Goal: Navigation & Orientation: Understand site structure

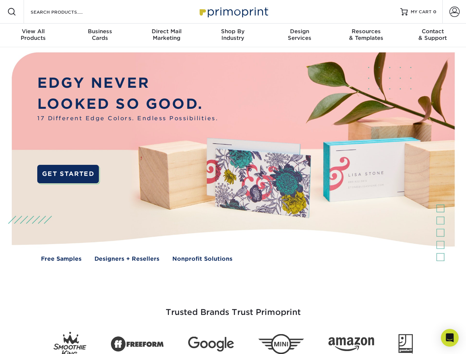
click at [233, 177] on img at bounding box center [232, 162] width 461 height 231
click at [12, 12] on span at bounding box center [11, 11] width 9 height 9
click at [454, 12] on span at bounding box center [454, 12] width 10 height 10
click at [33, 35] on div "View All Products" at bounding box center [33, 34] width 66 height 13
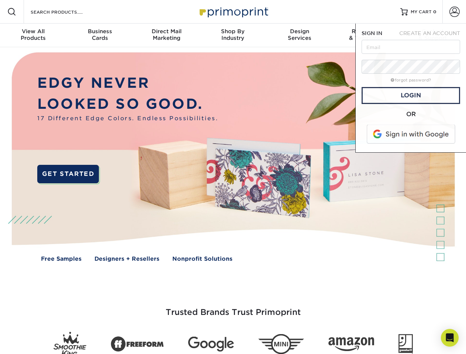
click at [100, 35] on div "Business Cards" at bounding box center [99, 34] width 66 height 13
click at [166, 35] on div "Direct Mail Marketing" at bounding box center [166, 34] width 66 height 13
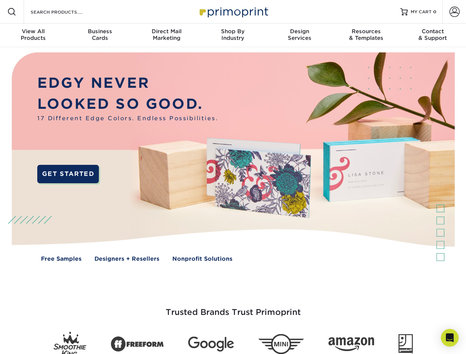
click at [233, 35] on div "Shop By Industry" at bounding box center [233, 34] width 66 height 13
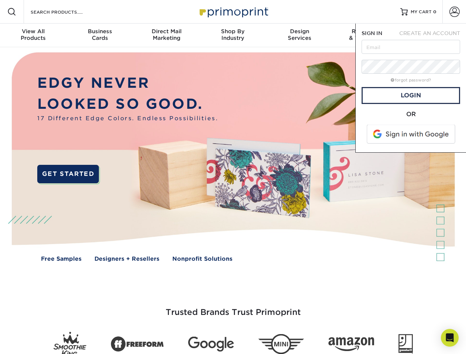
click at [300, 35] on div "Design Services" at bounding box center [299, 34] width 66 height 13
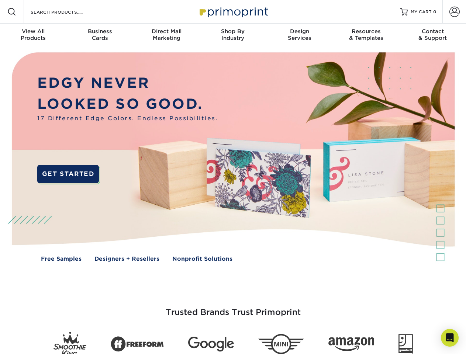
click at [366, 35] on span "SIGN IN" at bounding box center [372, 33] width 21 height 6
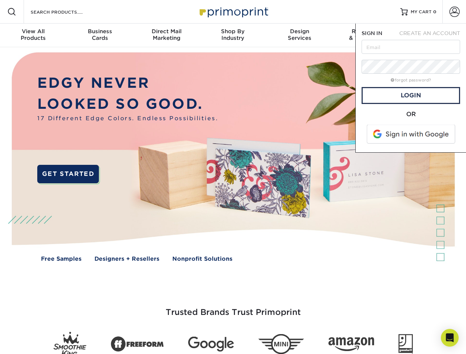
click at [433, 35] on span "CREATE AN ACCOUNT" at bounding box center [429, 33] width 61 height 6
